Goal: Task Accomplishment & Management: Use online tool/utility

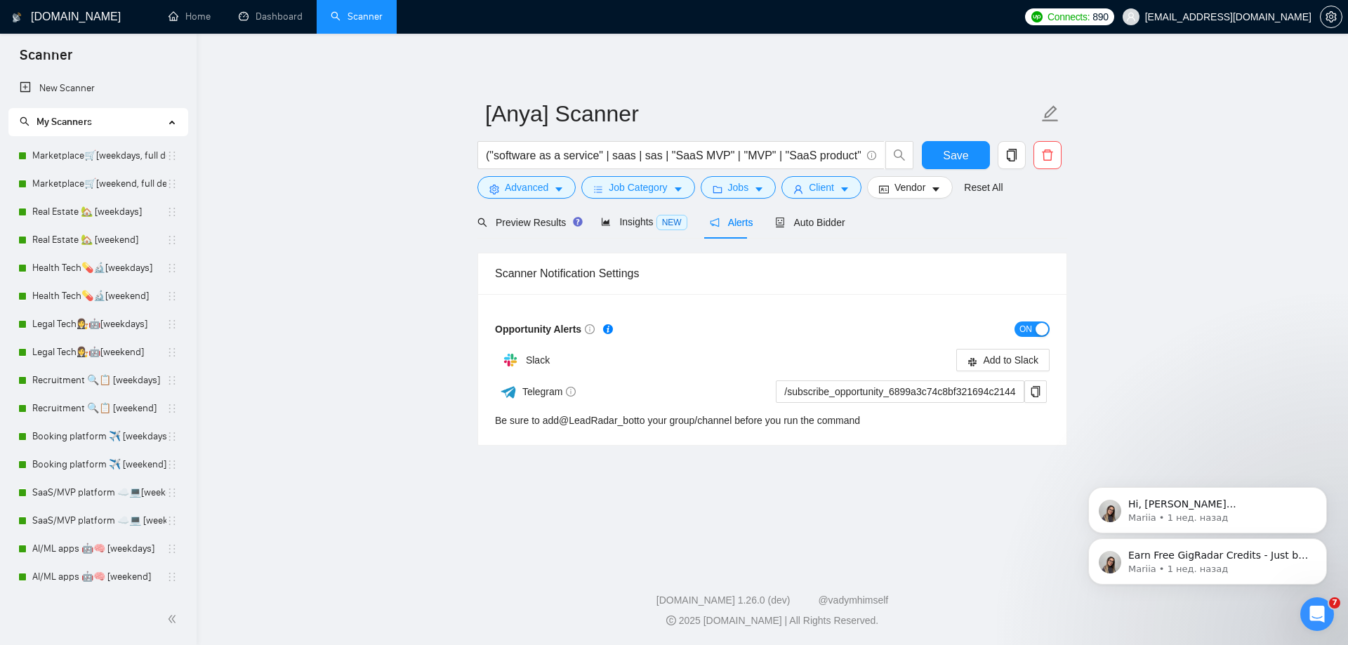
click at [57, 563] on link "AI/ML apps 🤖🧠 [weekend]" at bounding box center [99, 577] width 134 height 28
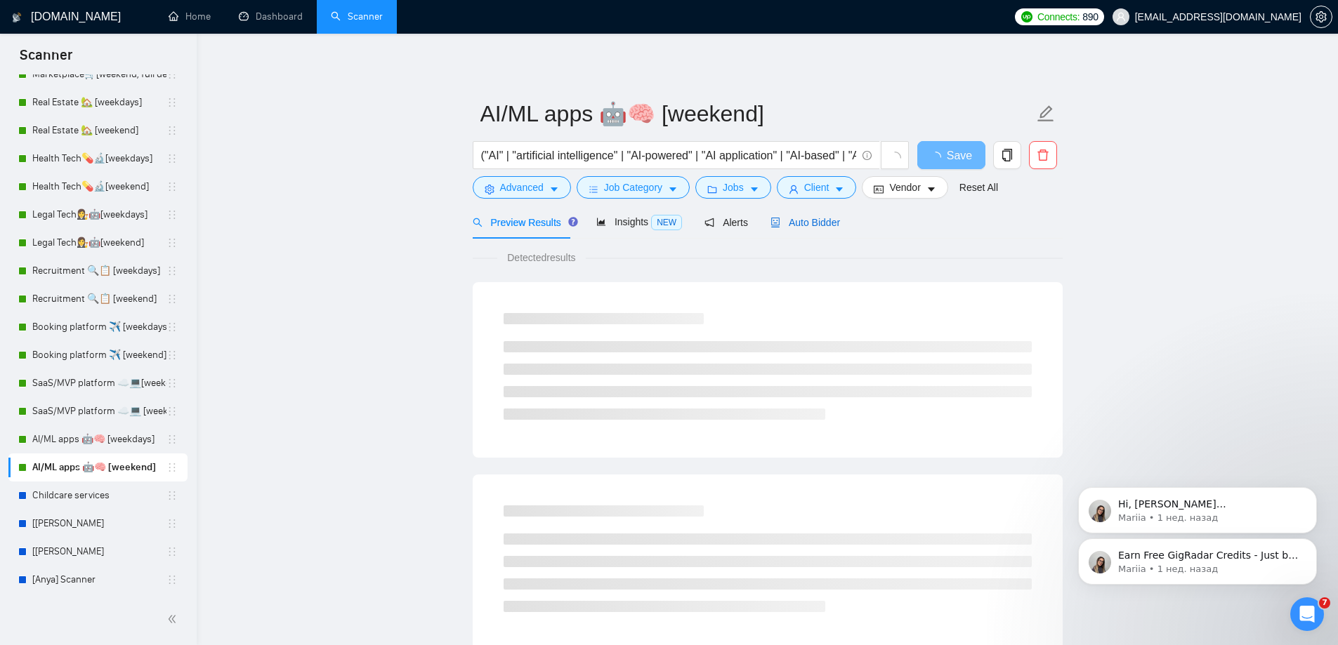
click at [802, 224] on span "Auto Bidder" at bounding box center [805, 222] width 70 height 11
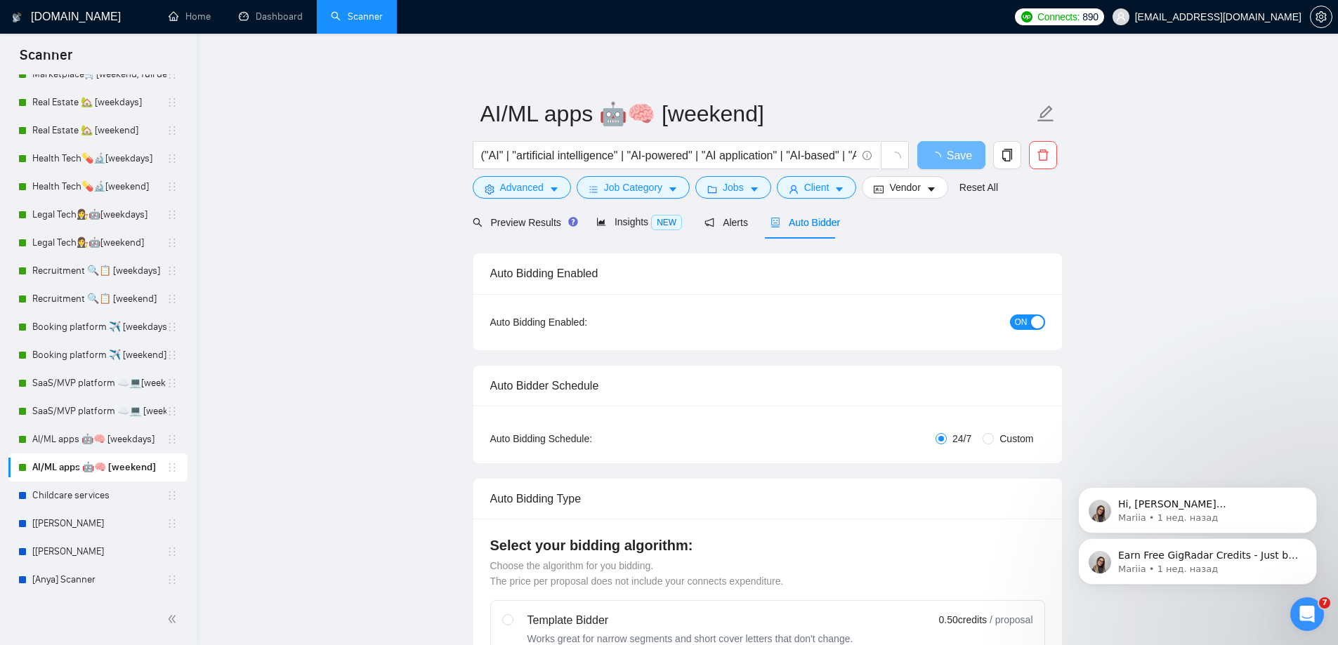
radio input "false"
radio input "true"
checkbox input "true"
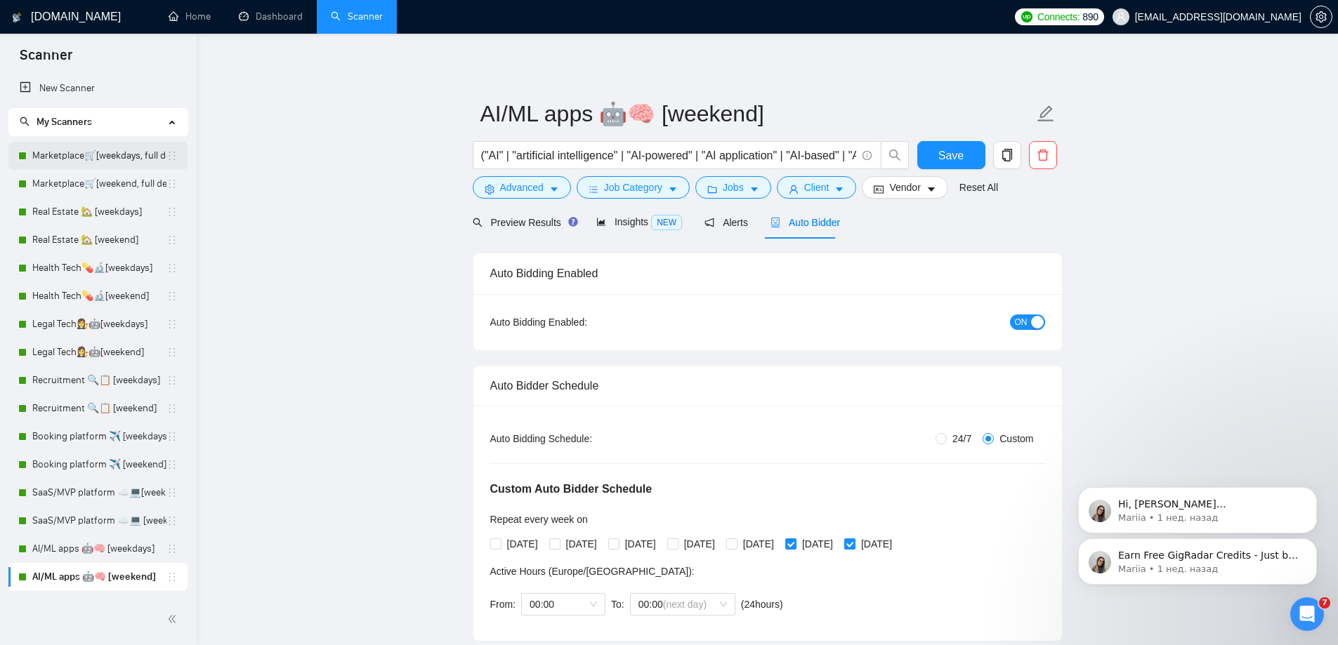
click at [113, 161] on link "Marketplace🛒[weekdays, full description]" at bounding box center [99, 156] width 134 height 28
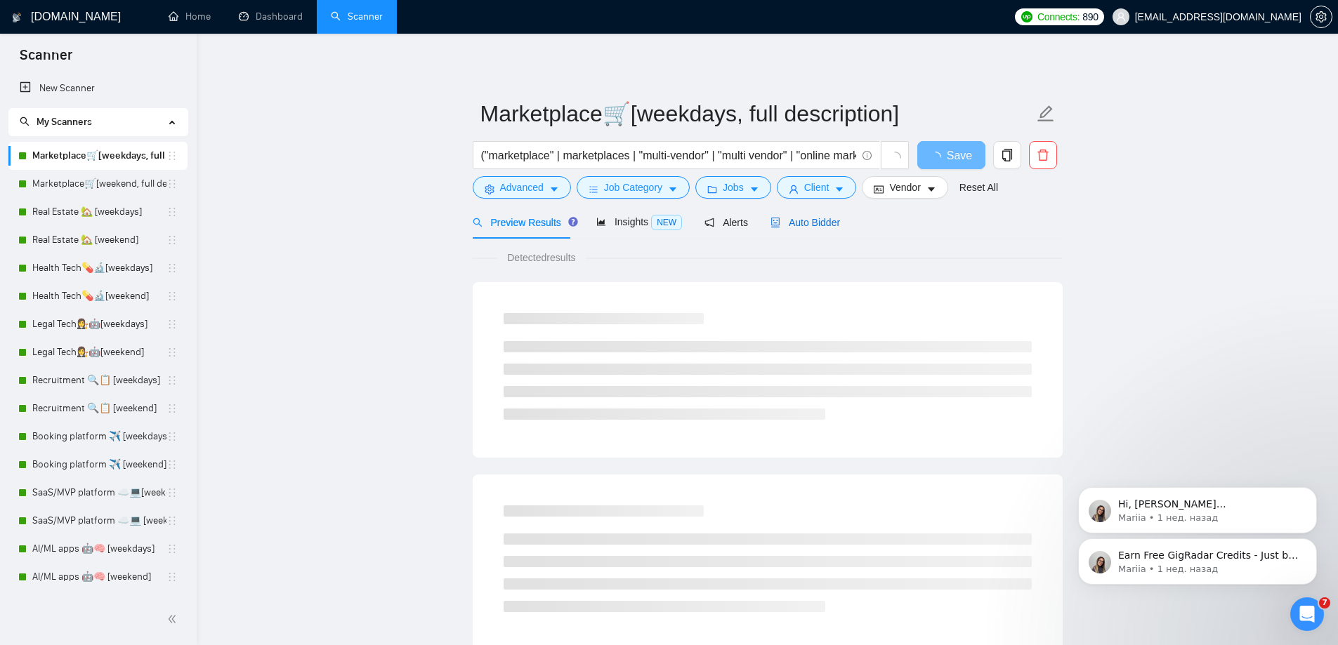
click at [798, 230] on div "Auto Bidder" at bounding box center [805, 222] width 70 height 15
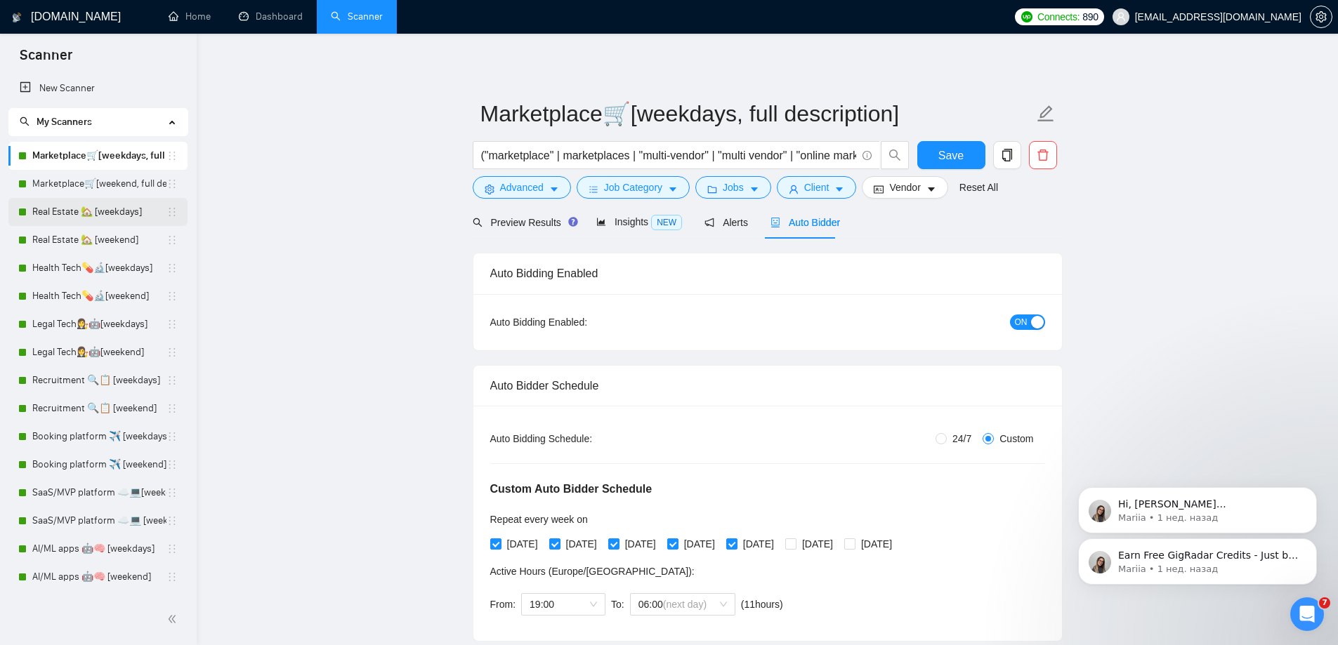
click at [113, 208] on link "Real Estate 🏡 [weekdays]" at bounding box center [99, 212] width 134 height 28
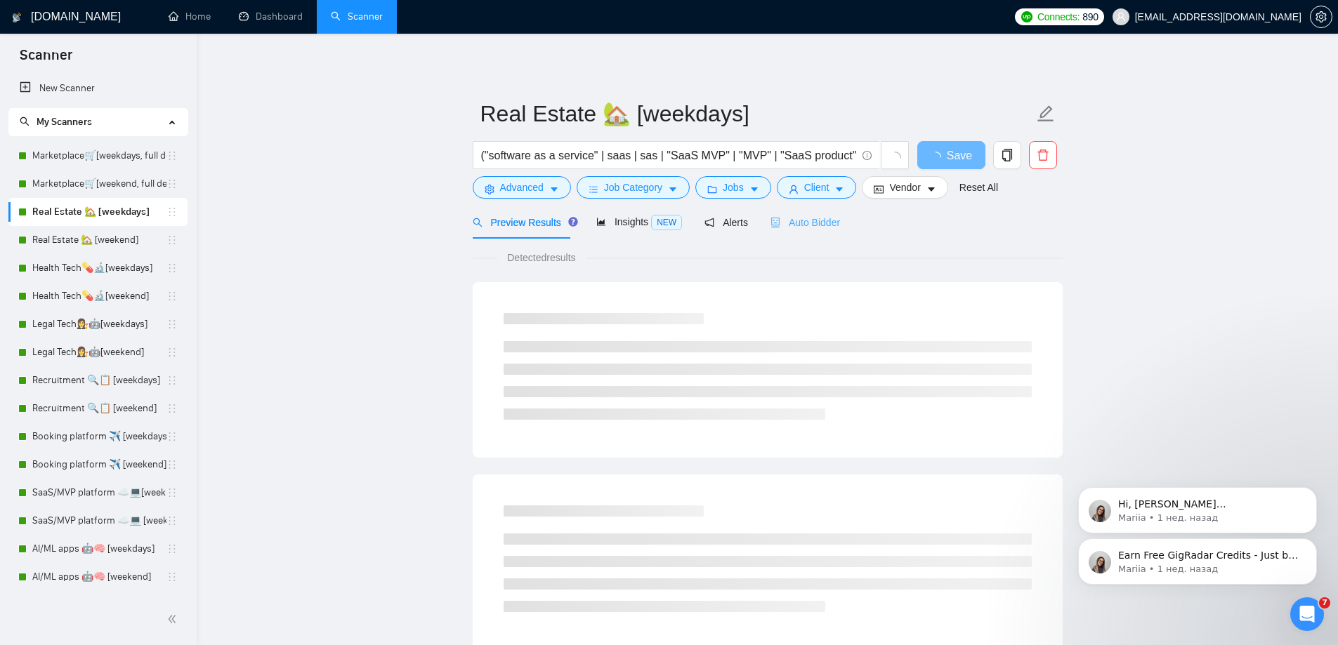
click at [803, 230] on div "Auto Bidder" at bounding box center [805, 222] width 70 height 33
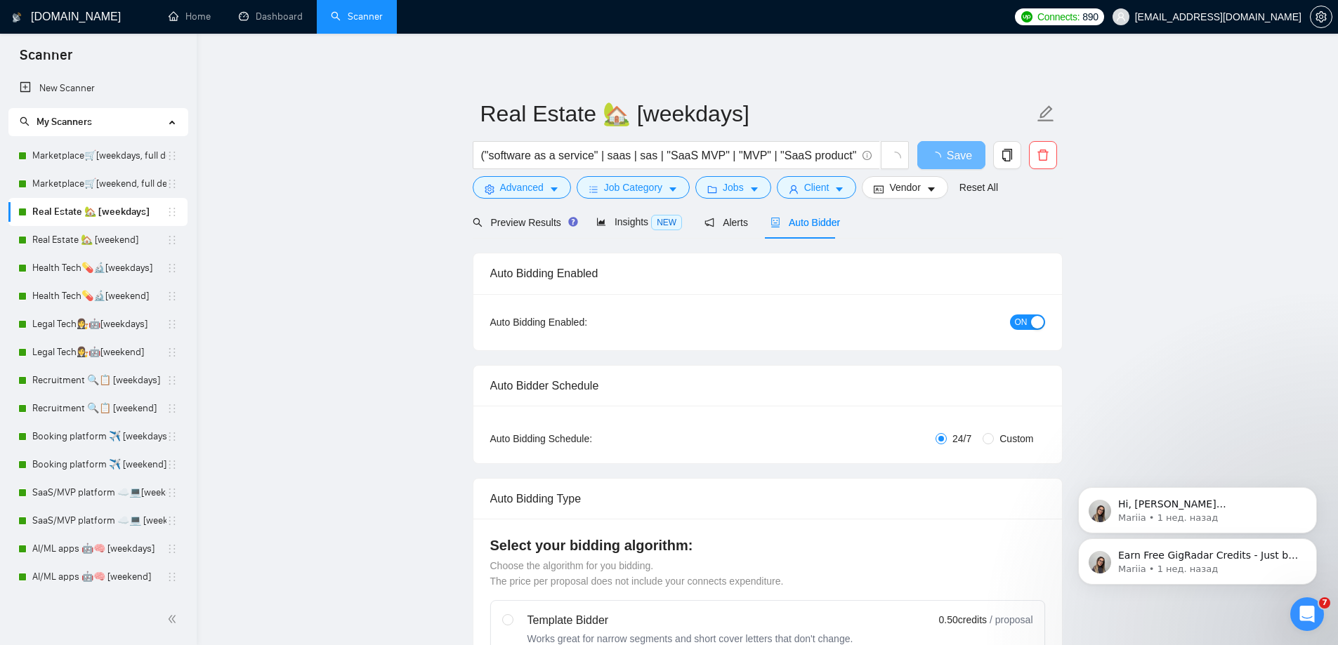
radio input "false"
radio input "true"
checkbox input "true"
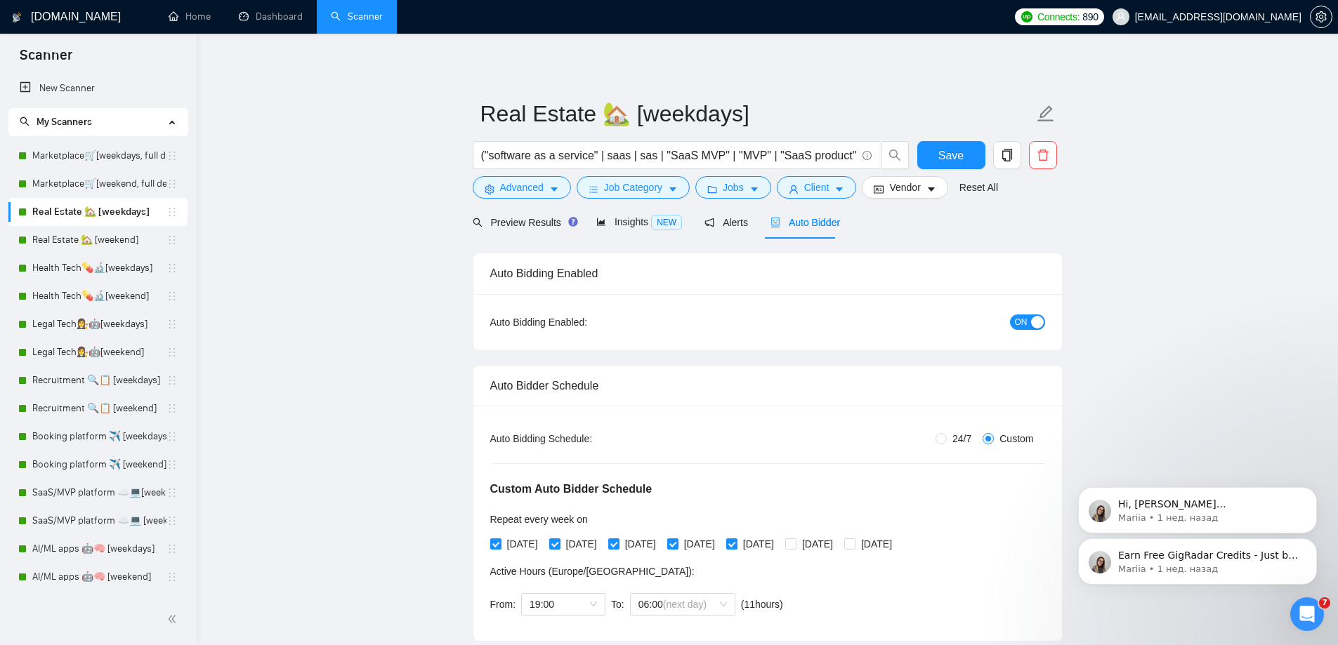
click at [516, 187] on span "Advanced" at bounding box center [522, 187] width 44 height 15
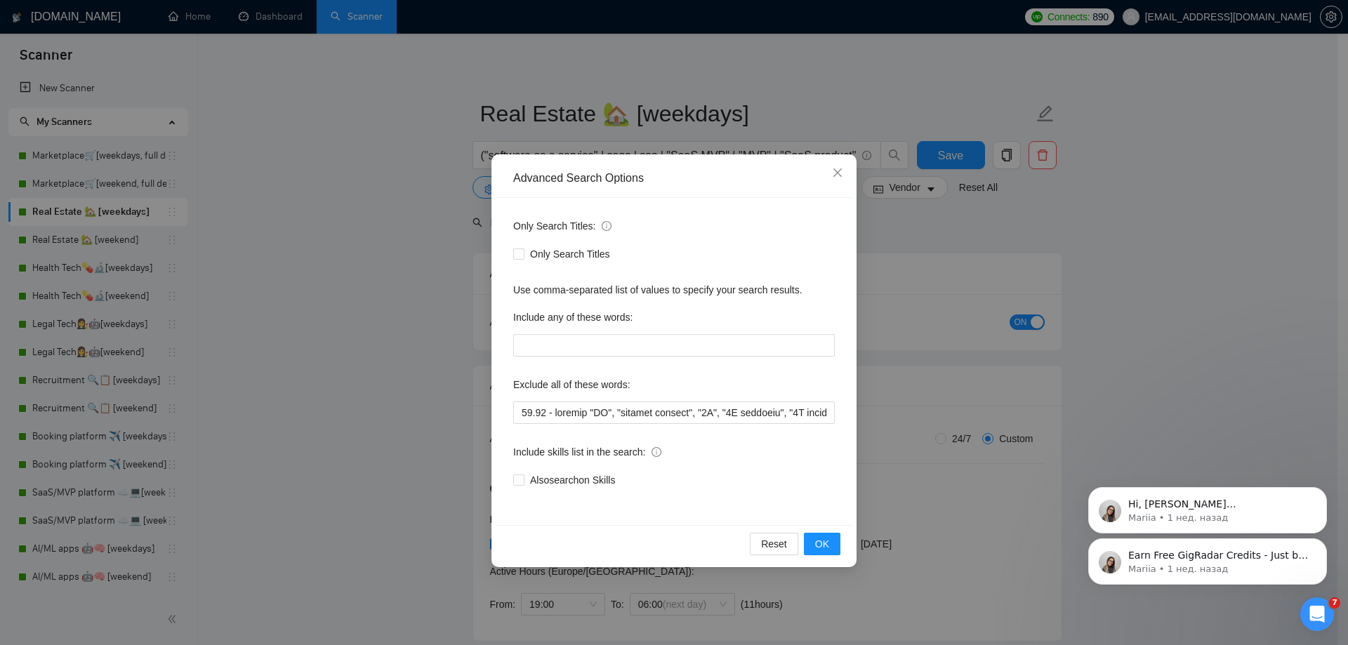
click at [367, 188] on div "Advanced Search Options Only Search Titles: Only Search Titles Use comma-separa…" at bounding box center [674, 322] width 1348 height 645
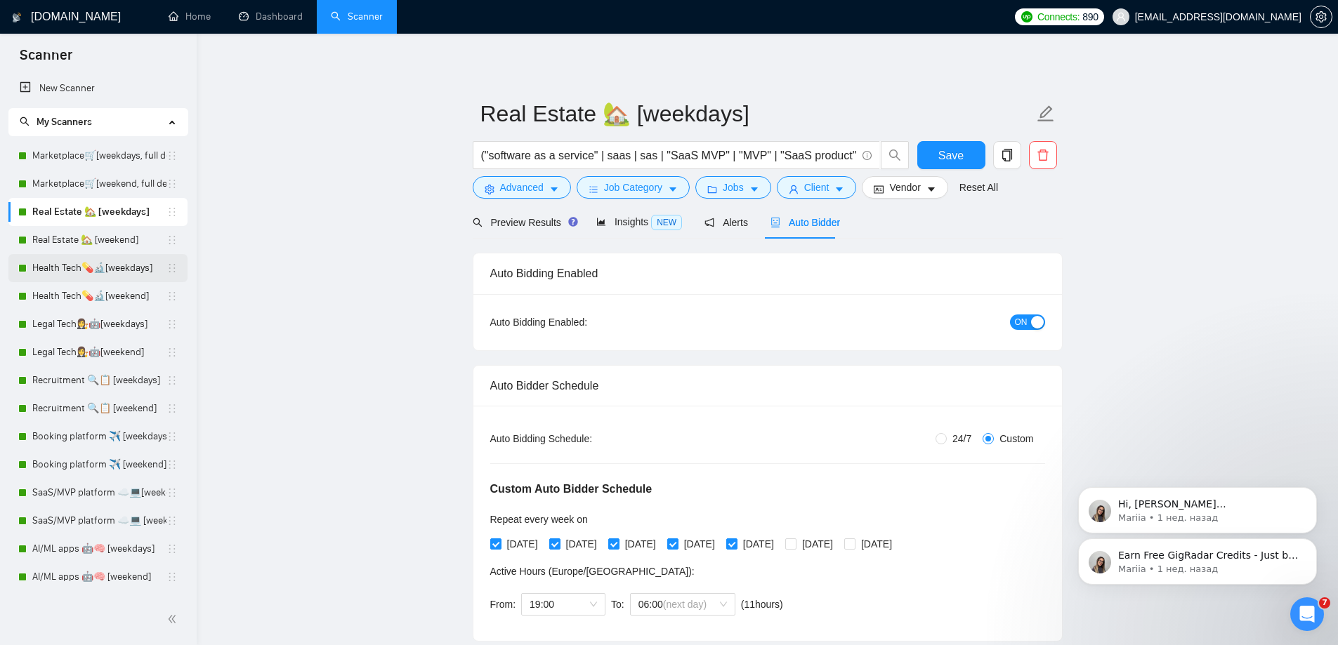
click at [134, 267] on link "Health Tech💊🔬[weekdays]" at bounding box center [99, 268] width 134 height 28
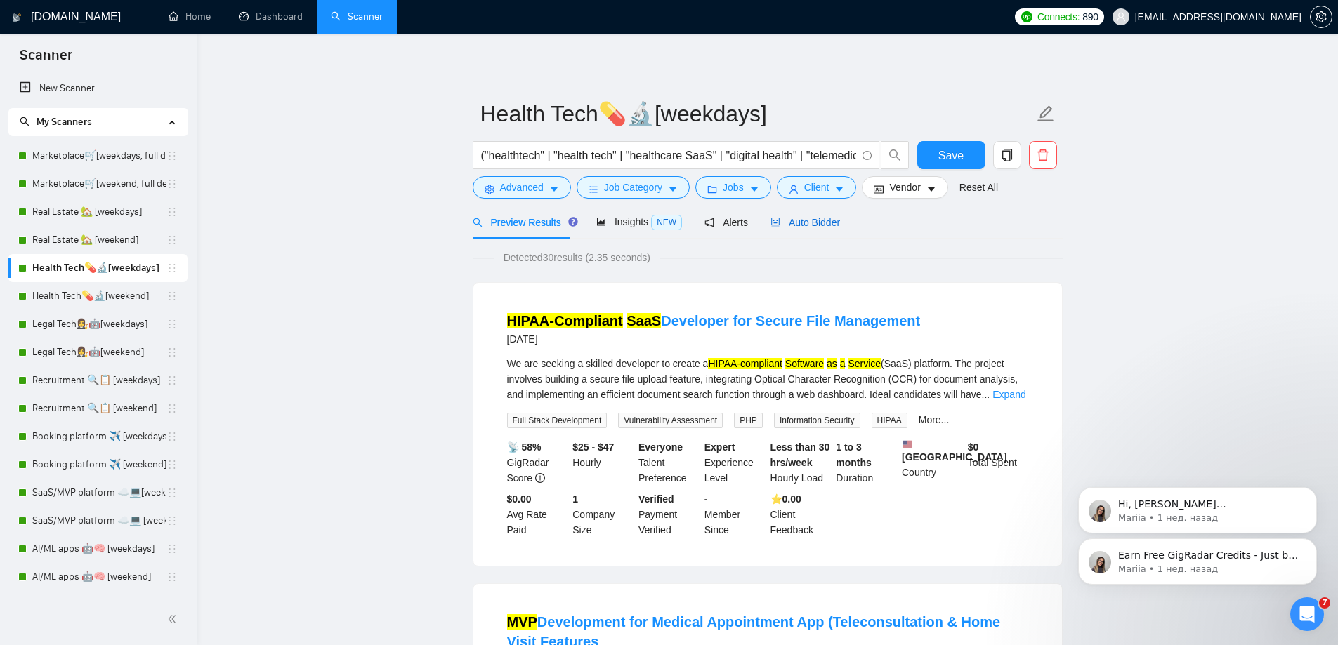
click at [780, 224] on span "Auto Bidder" at bounding box center [805, 222] width 70 height 11
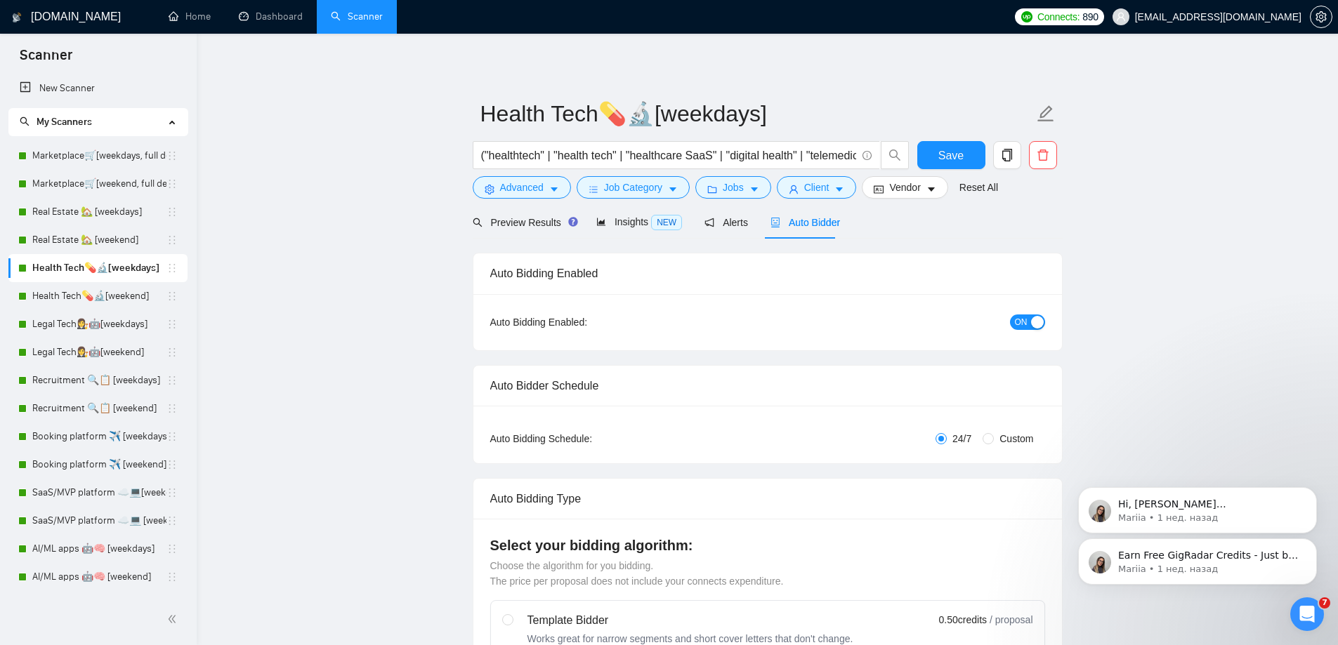
radio input "false"
radio input "true"
checkbox input "true"
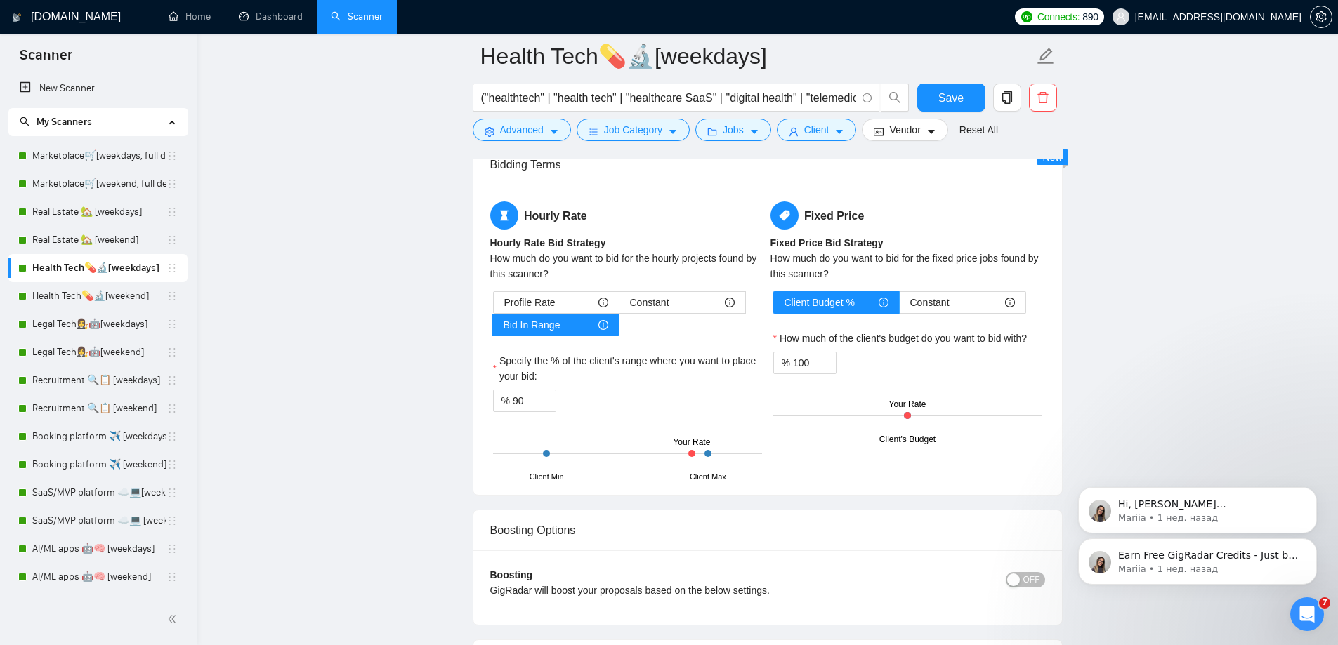
scroll to position [2317, 0]
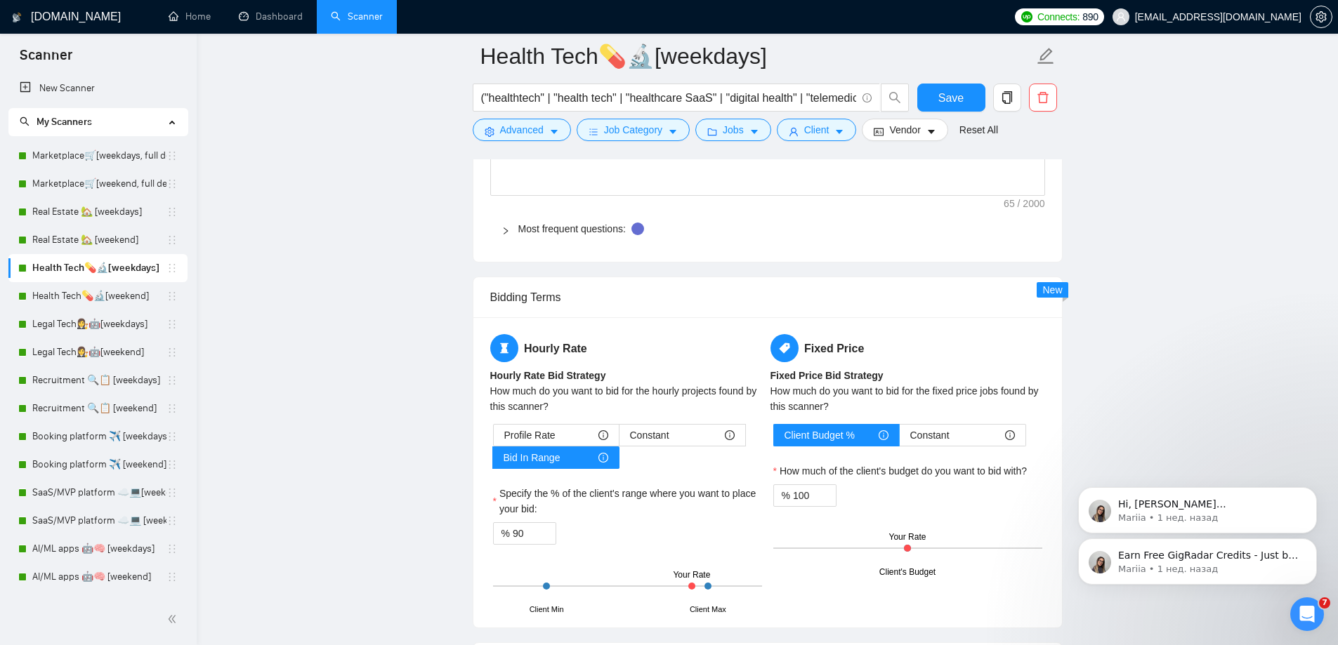
click at [509, 229] on icon "right" at bounding box center [505, 231] width 8 height 8
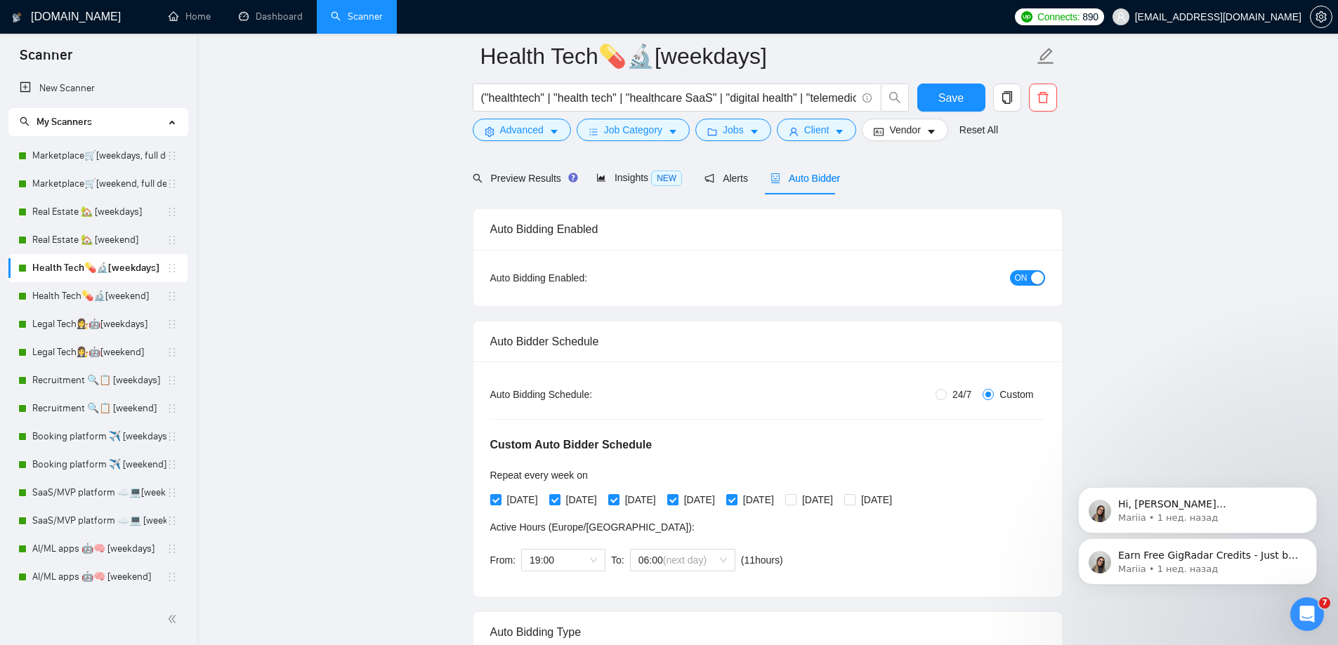
scroll to position [0, 0]
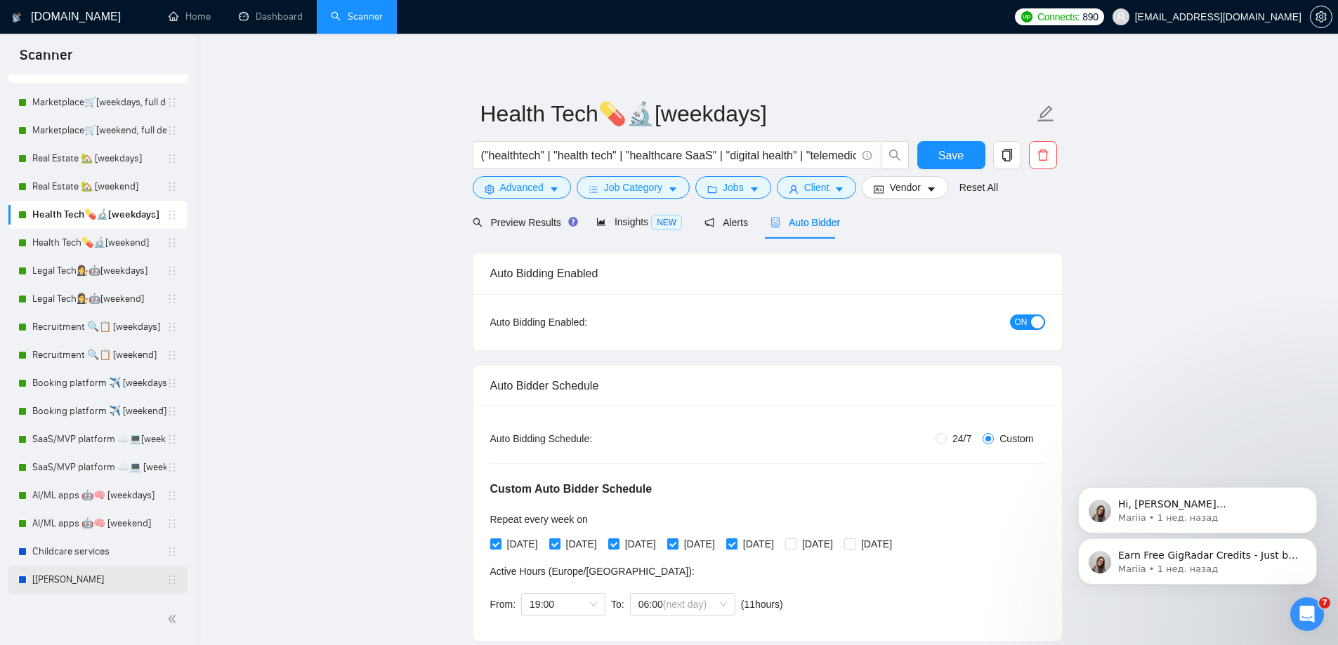
scroll to position [110, 0]
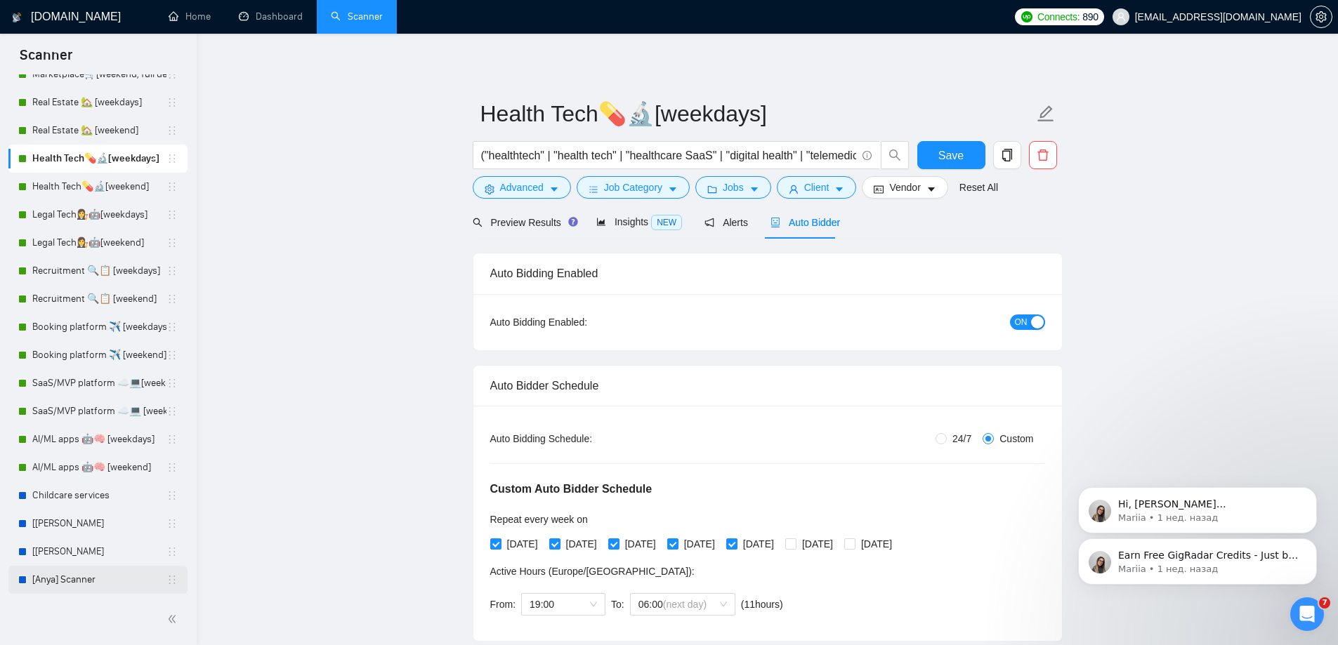
click at [58, 576] on link "[Anya] Scanner" at bounding box center [99, 580] width 134 height 28
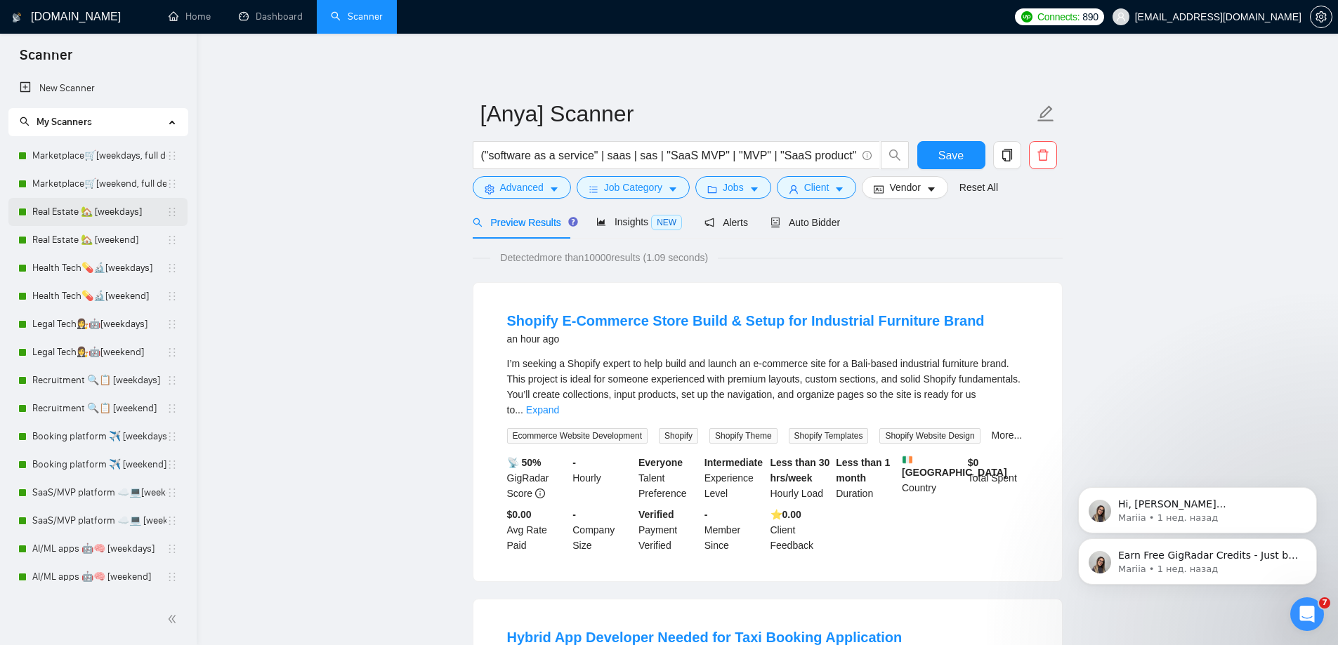
click at [119, 210] on link "Real Estate 🏡 [weekdays]" at bounding box center [99, 212] width 134 height 28
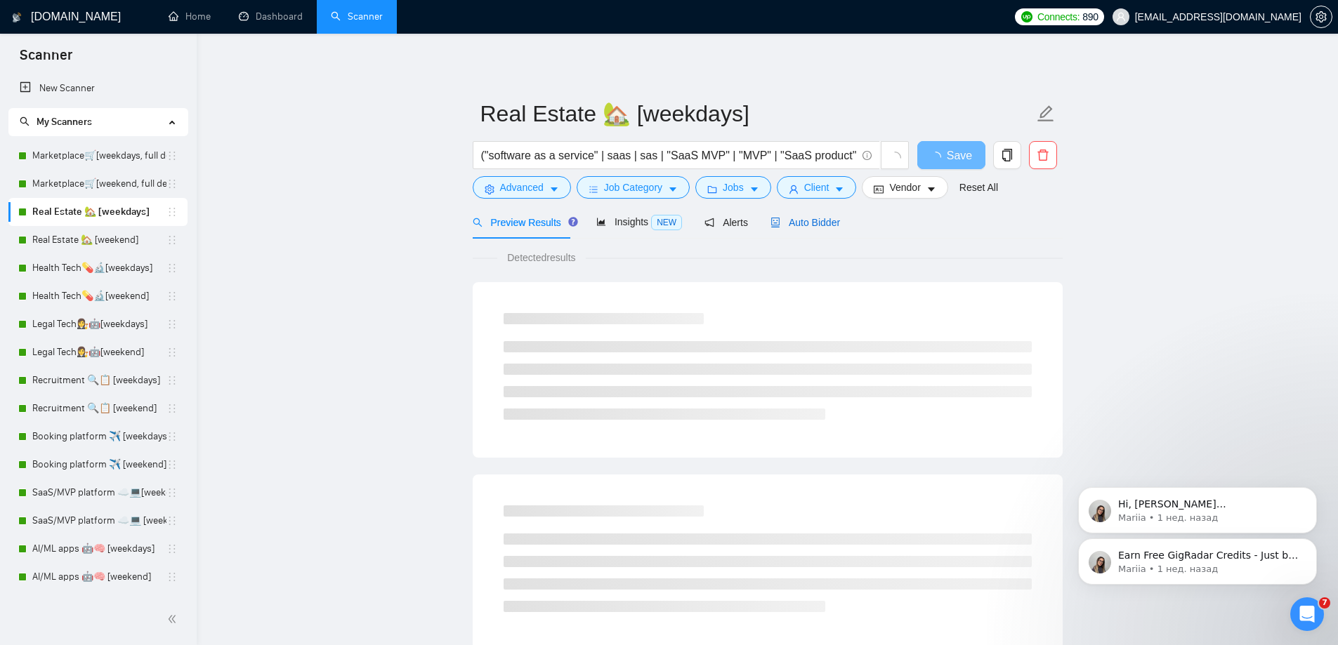
click at [798, 225] on span "Auto Bidder" at bounding box center [805, 222] width 70 height 11
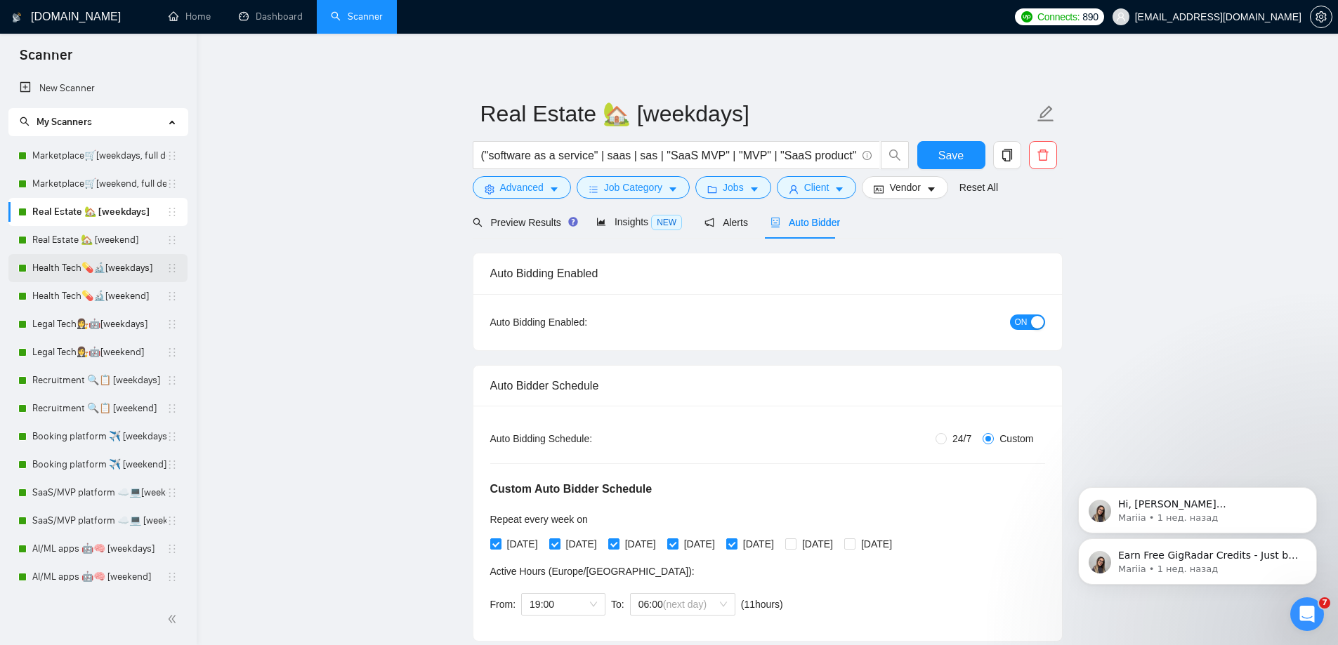
click at [125, 267] on link "Health Tech💊🔬[weekdays]" at bounding box center [99, 268] width 134 height 28
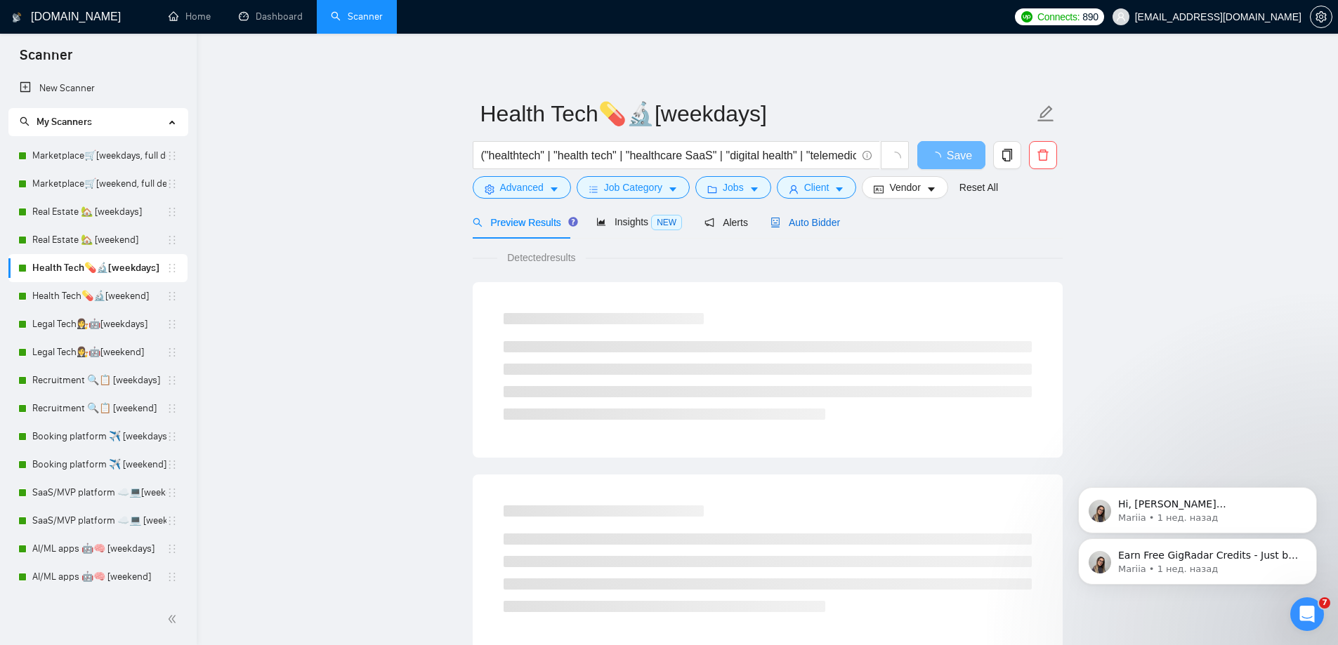
click at [816, 228] on span "Auto Bidder" at bounding box center [805, 222] width 70 height 11
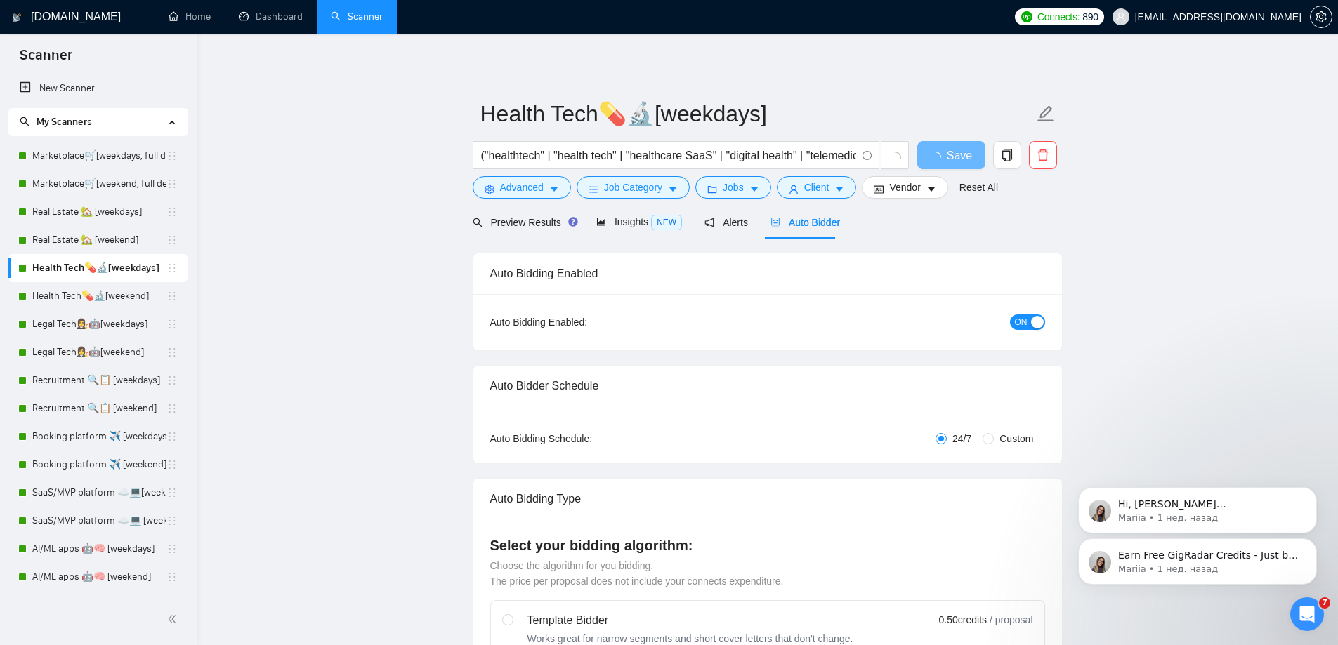
radio input "false"
radio input "true"
checkbox input "true"
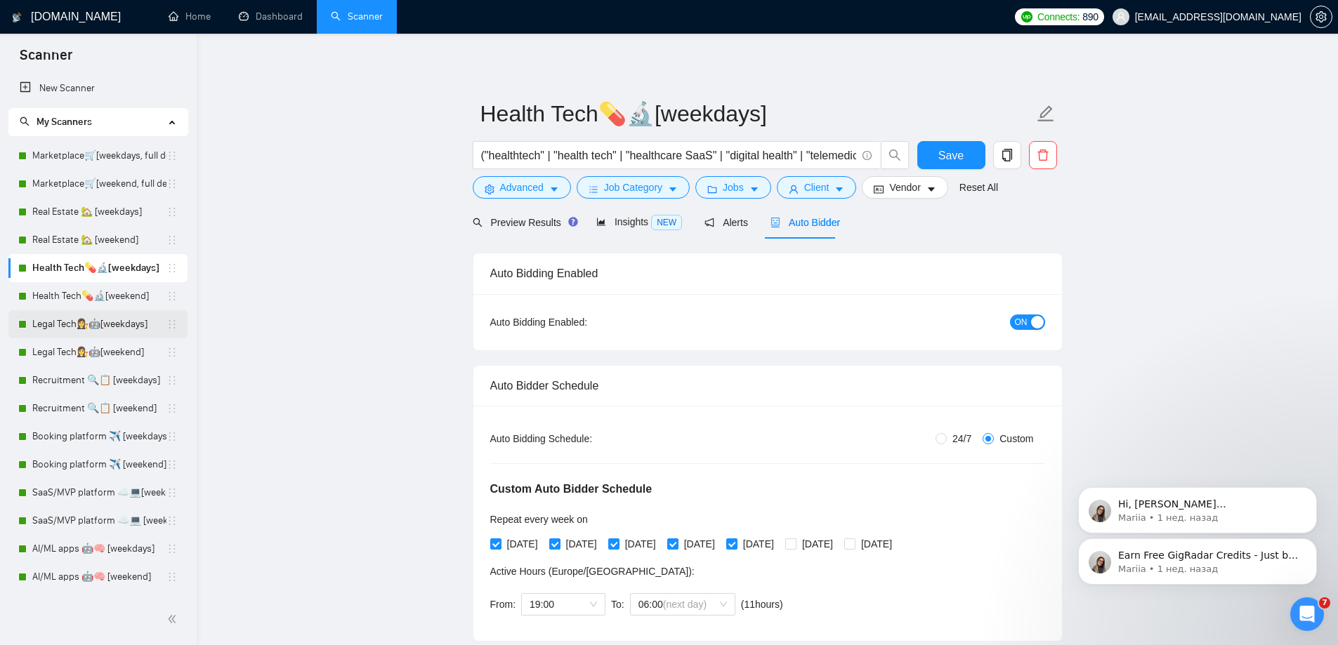
click at [122, 328] on link "Legal Tech👩‍⚖️🤖[weekdays]" at bounding box center [99, 324] width 134 height 28
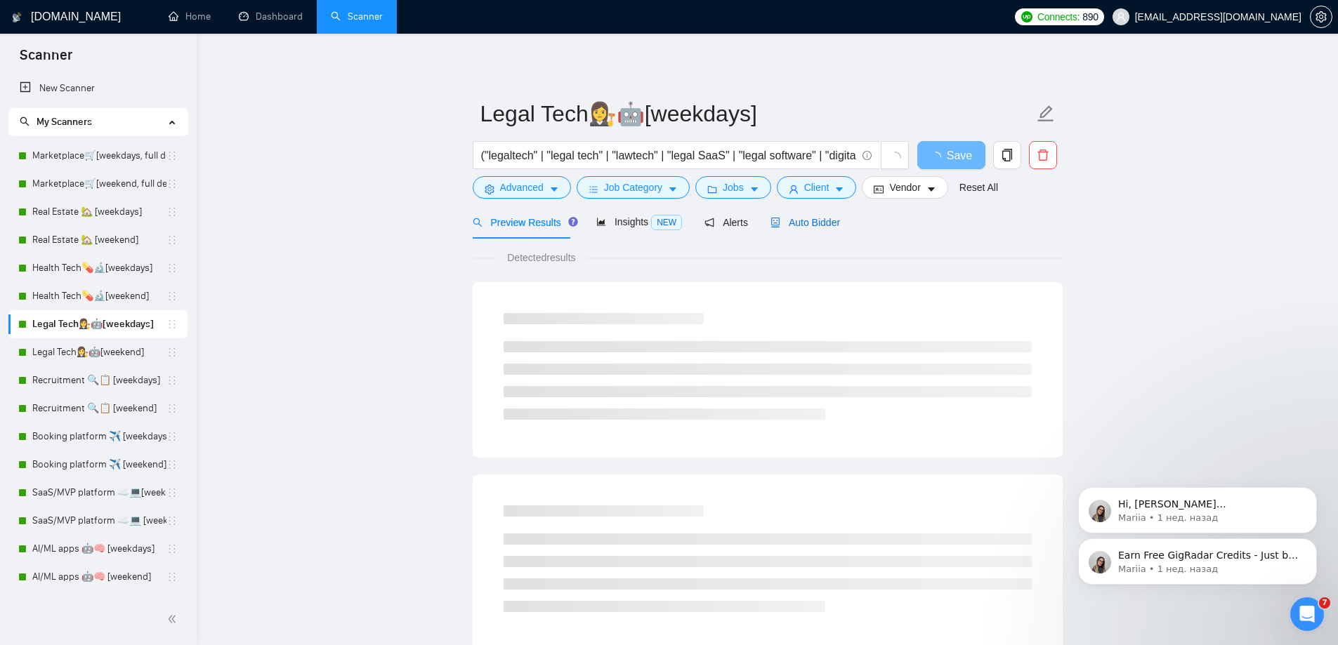
click at [790, 223] on span "Auto Bidder" at bounding box center [805, 222] width 70 height 11
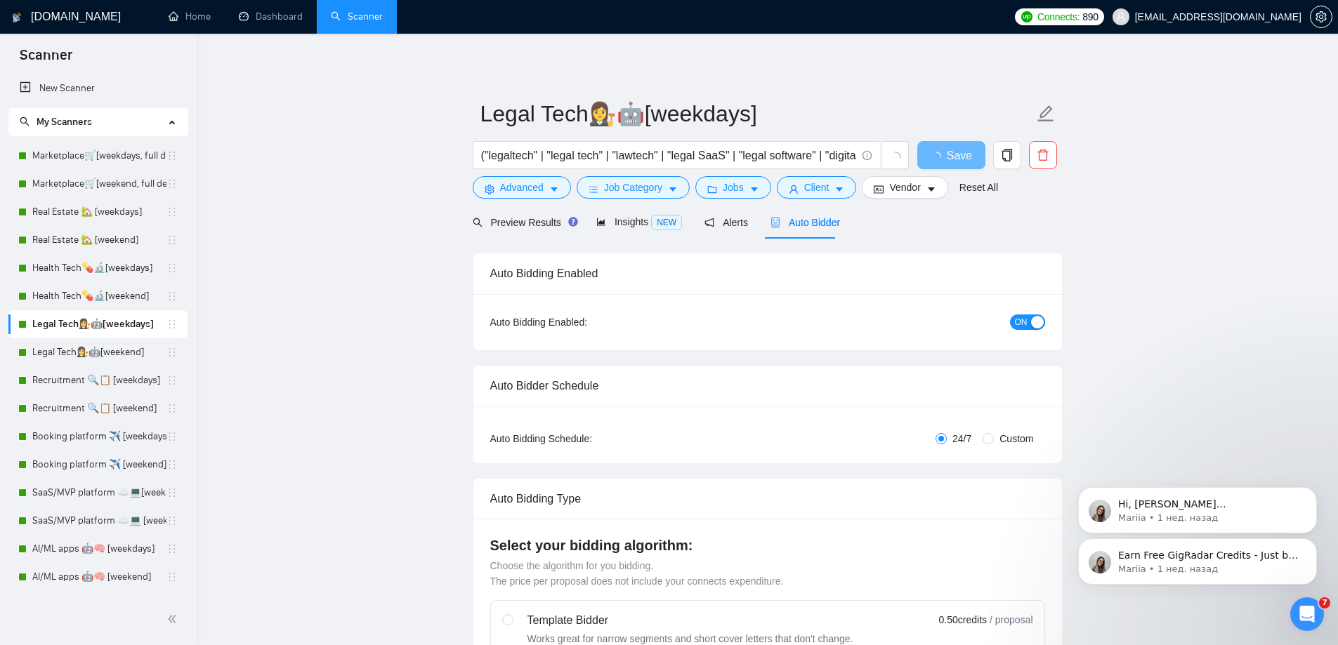
radio input "false"
radio input "true"
checkbox input "true"
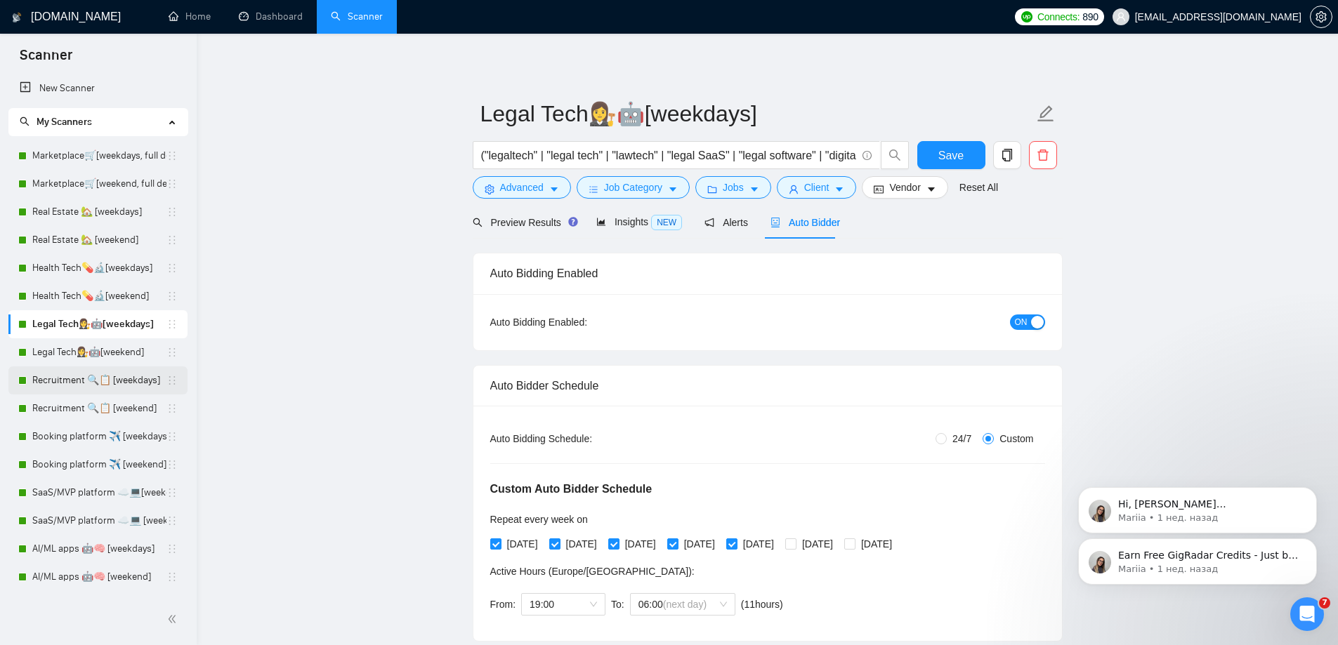
click at [114, 373] on link "Recruitment 🔍📋 [weekdays]" at bounding box center [99, 381] width 134 height 28
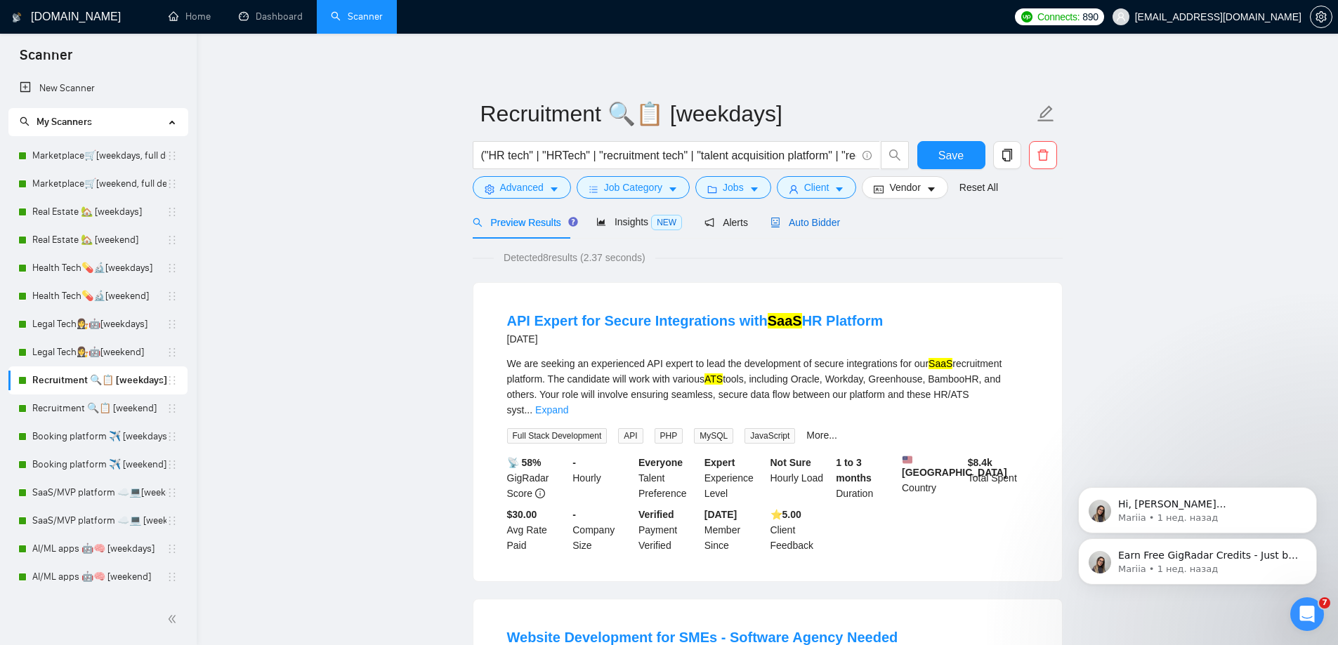
click at [824, 220] on span "Auto Bidder" at bounding box center [805, 222] width 70 height 11
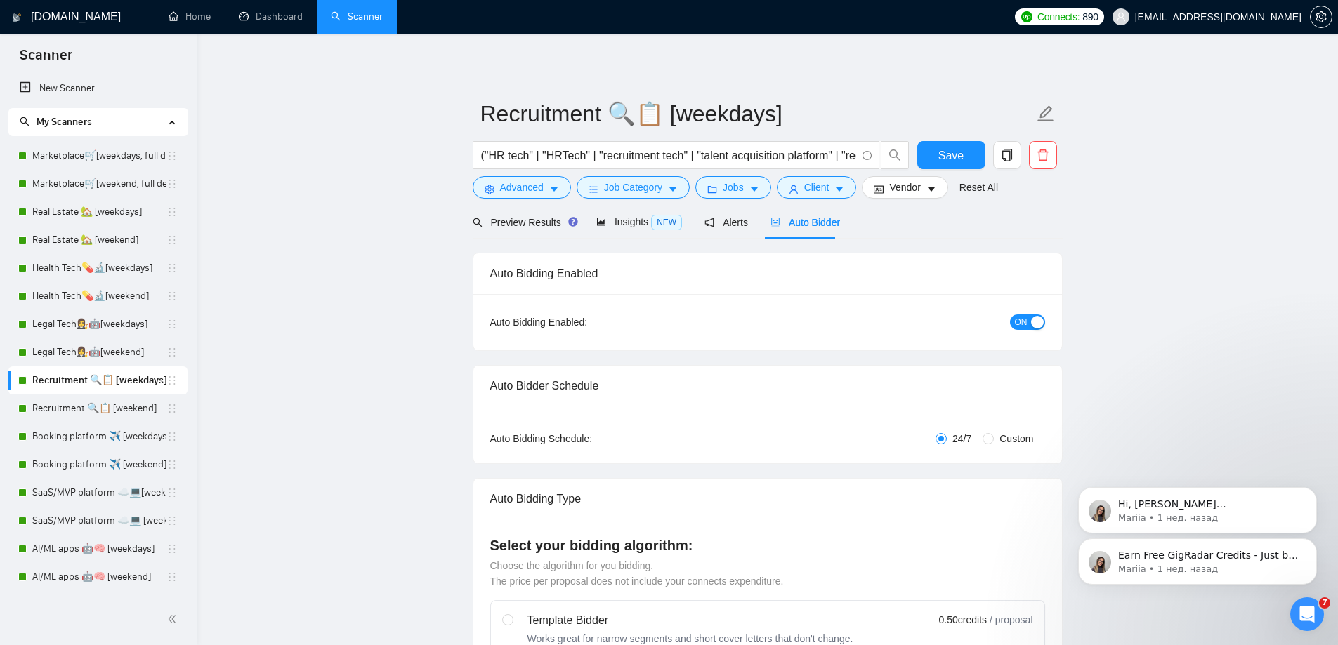
radio input "false"
radio input "true"
checkbox input "true"
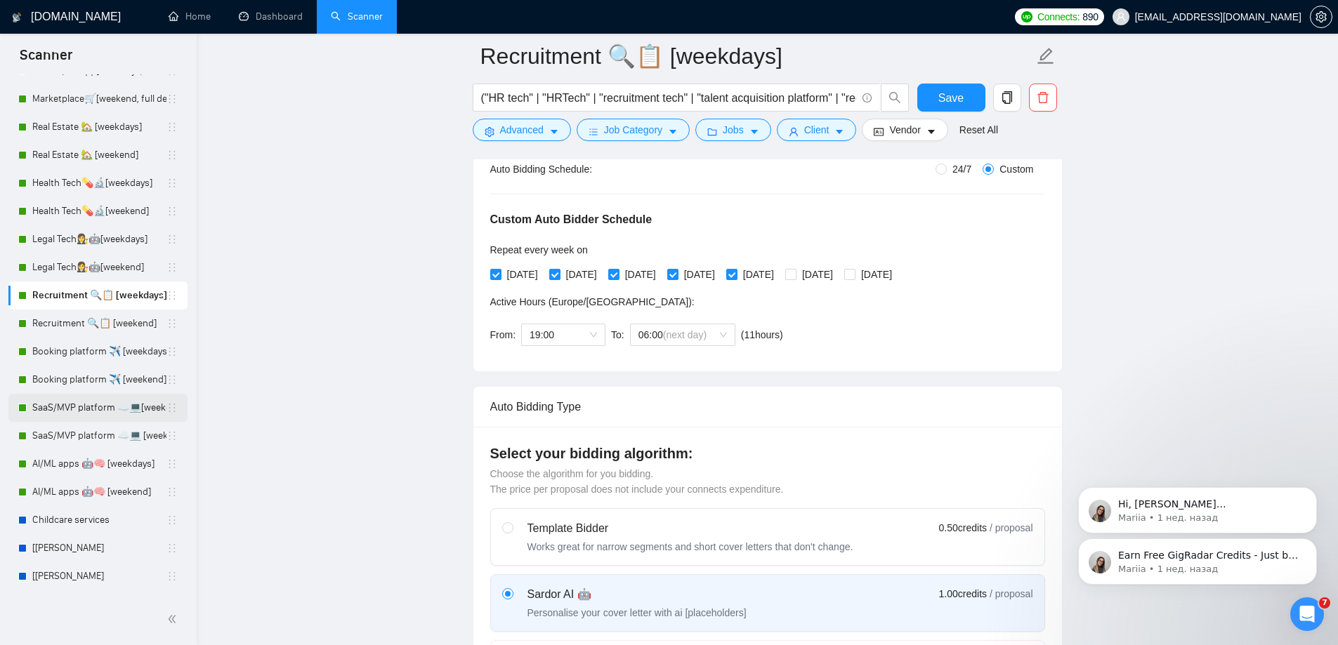
scroll to position [110, 0]
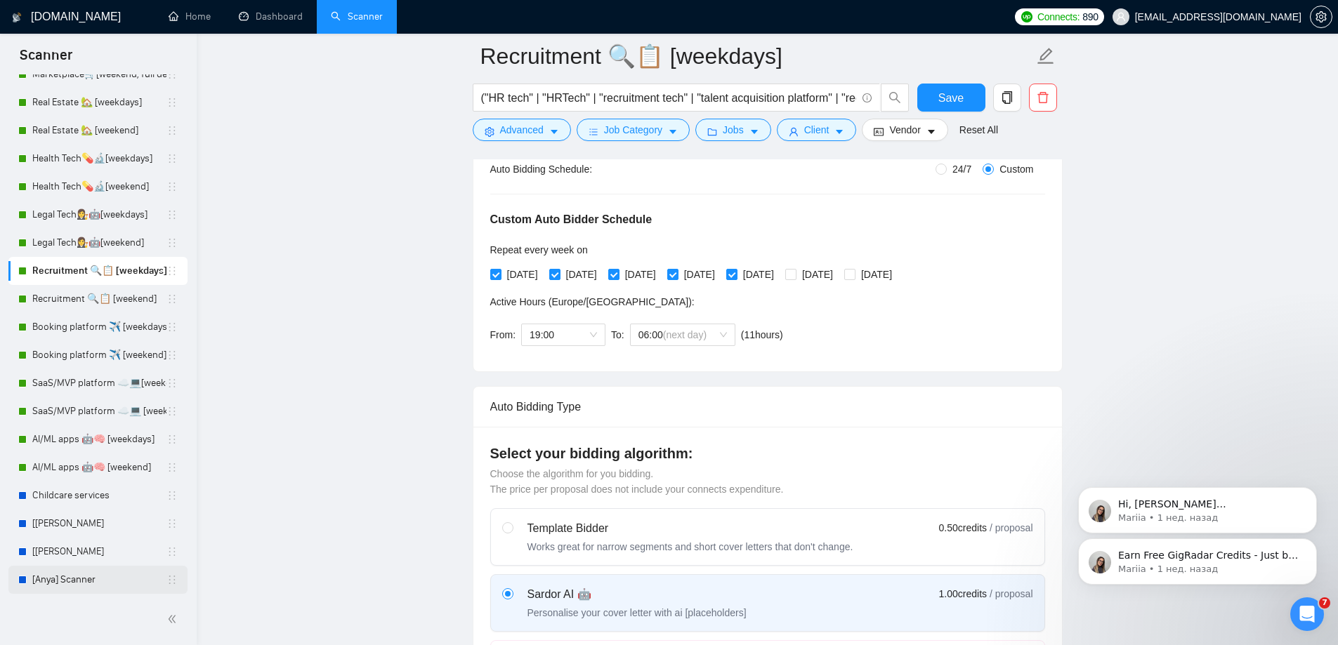
click at [71, 572] on link "[Anya] Scanner" at bounding box center [99, 580] width 134 height 28
